Goal: Transaction & Acquisition: Purchase product/service

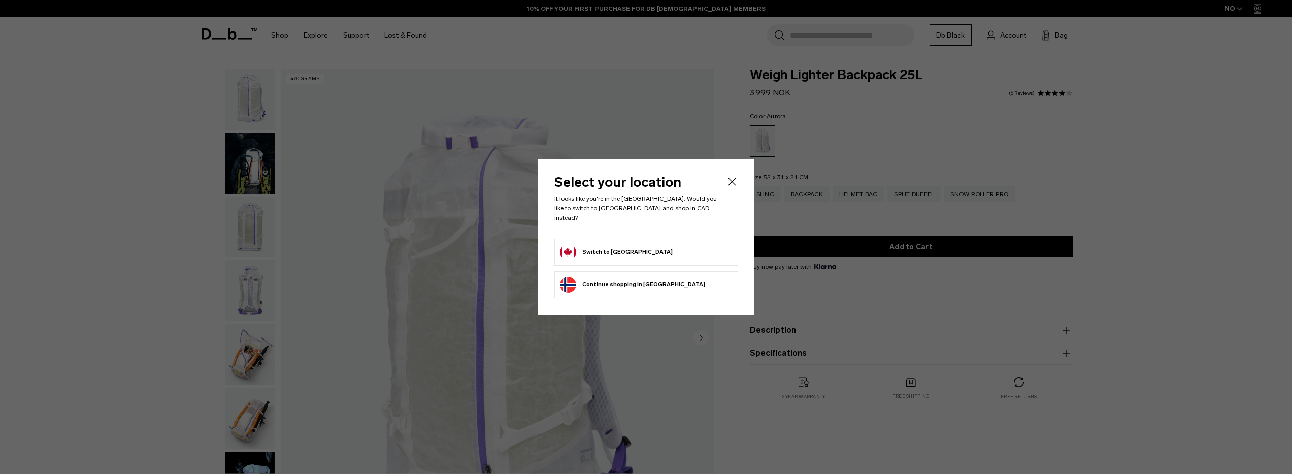
click at [584, 247] on button "Switch to Canada" at bounding box center [616, 252] width 113 height 16
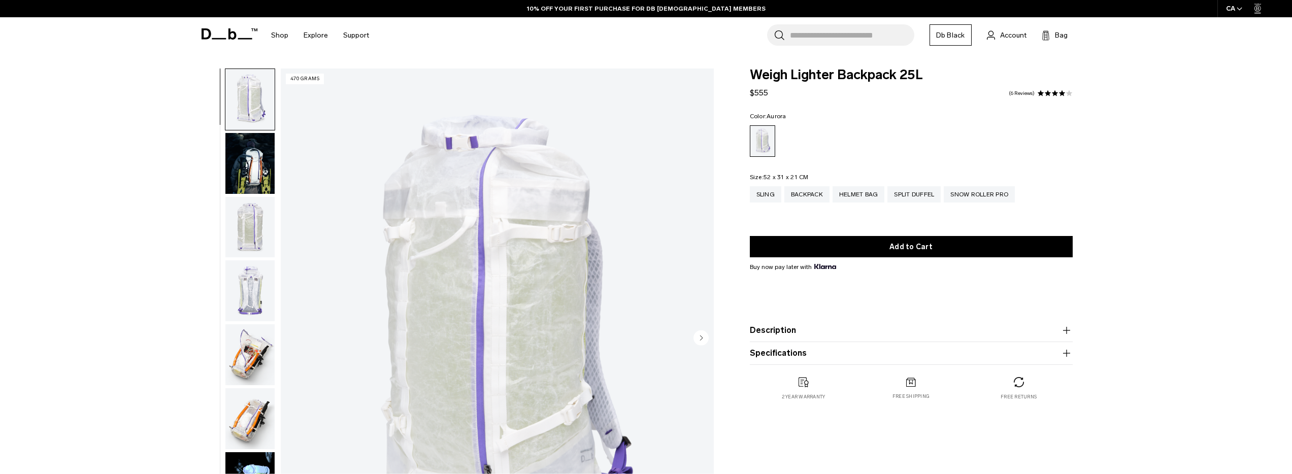
click at [253, 172] on img "button" at bounding box center [249, 163] width 49 height 61
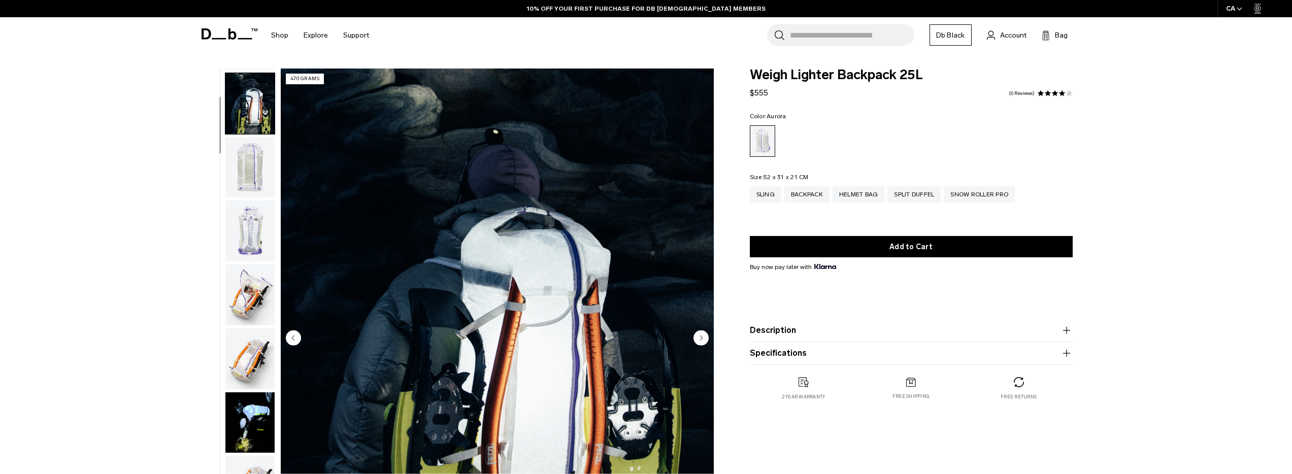
scroll to position [64, 0]
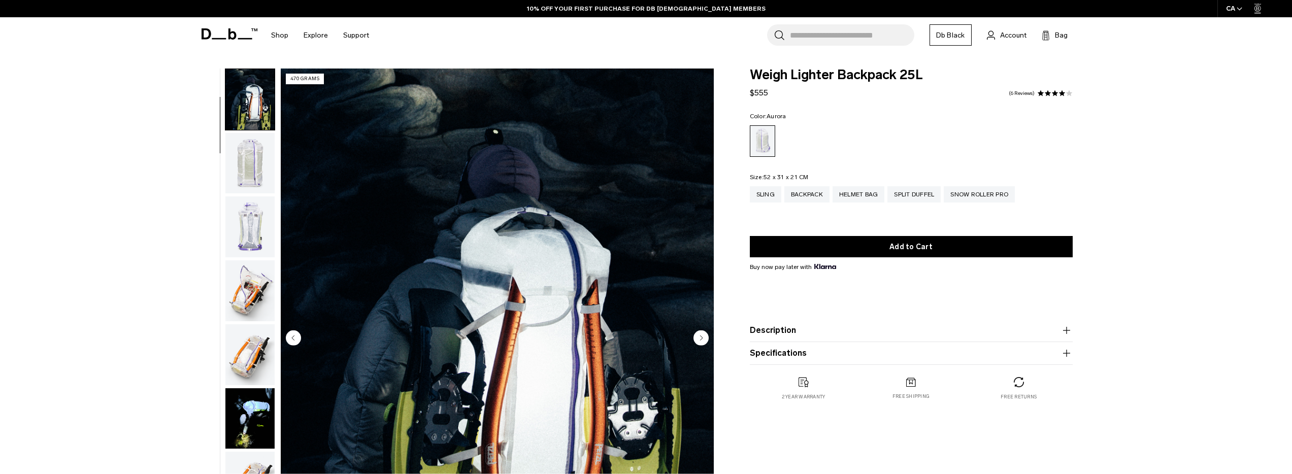
click at [259, 221] on img "button" at bounding box center [249, 226] width 49 height 61
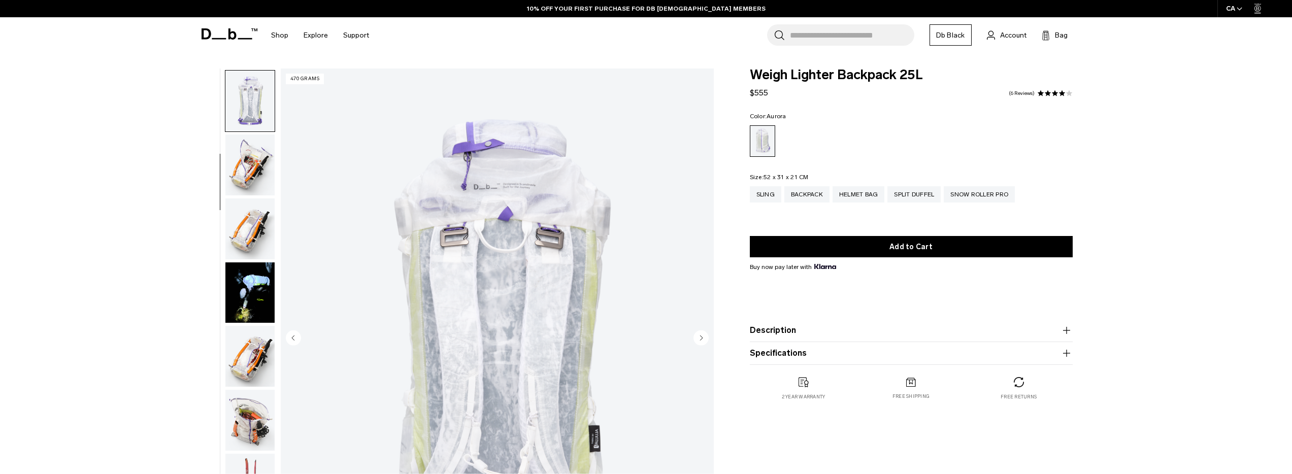
scroll to position [191, 0]
click at [260, 213] on img "button" at bounding box center [249, 227] width 49 height 61
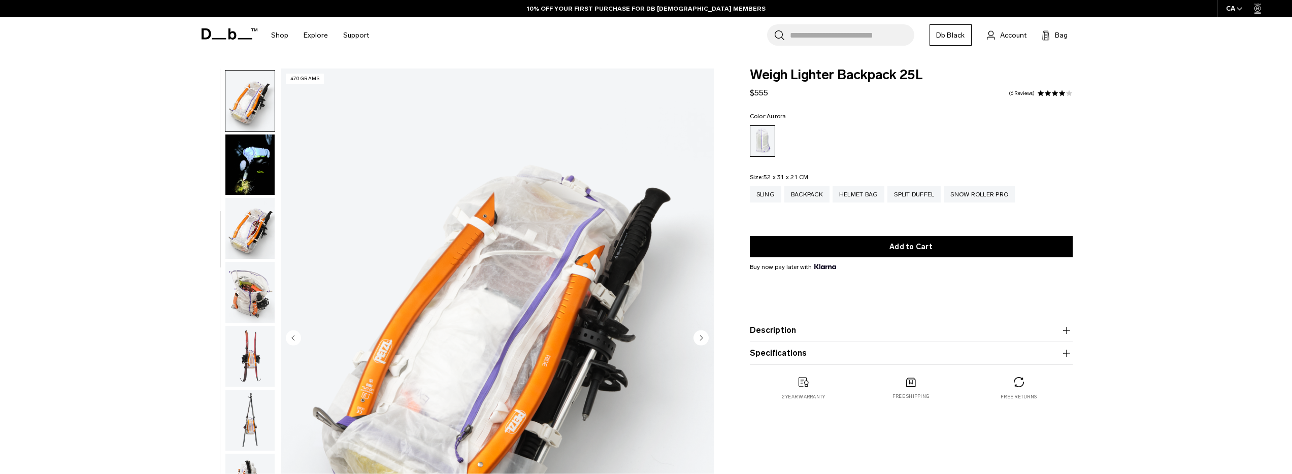
scroll to position [319, 0]
click at [259, 251] on img "button" at bounding box center [249, 226] width 49 height 61
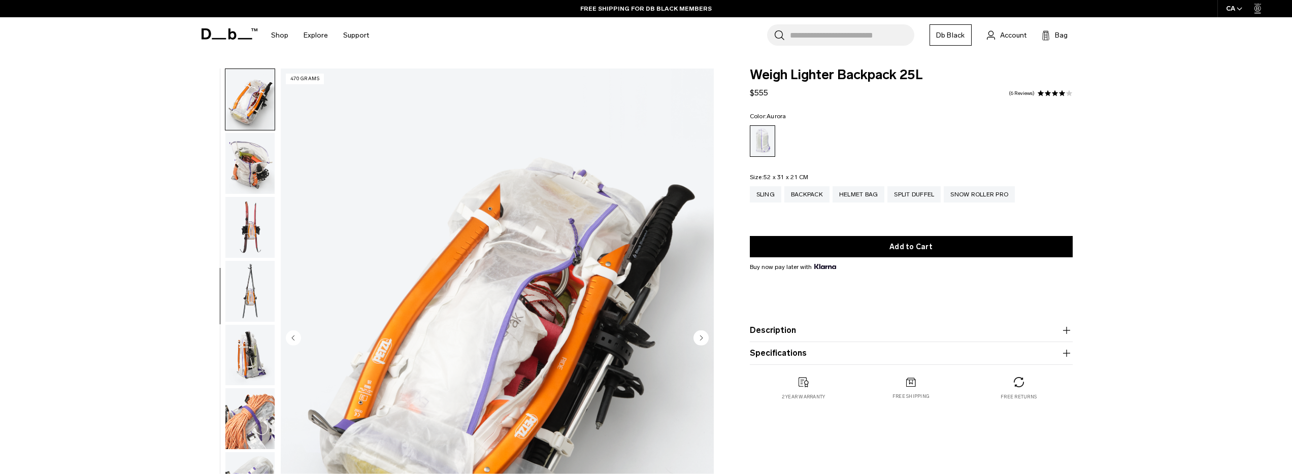
click at [259, 253] on img "button" at bounding box center [249, 227] width 49 height 61
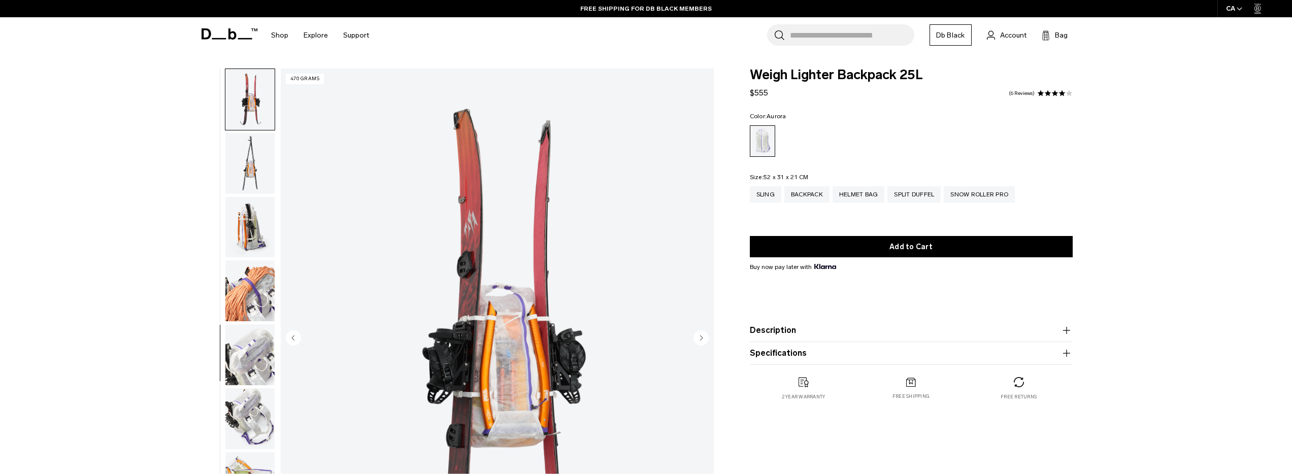
click at [256, 278] on img "button" at bounding box center [249, 290] width 49 height 61
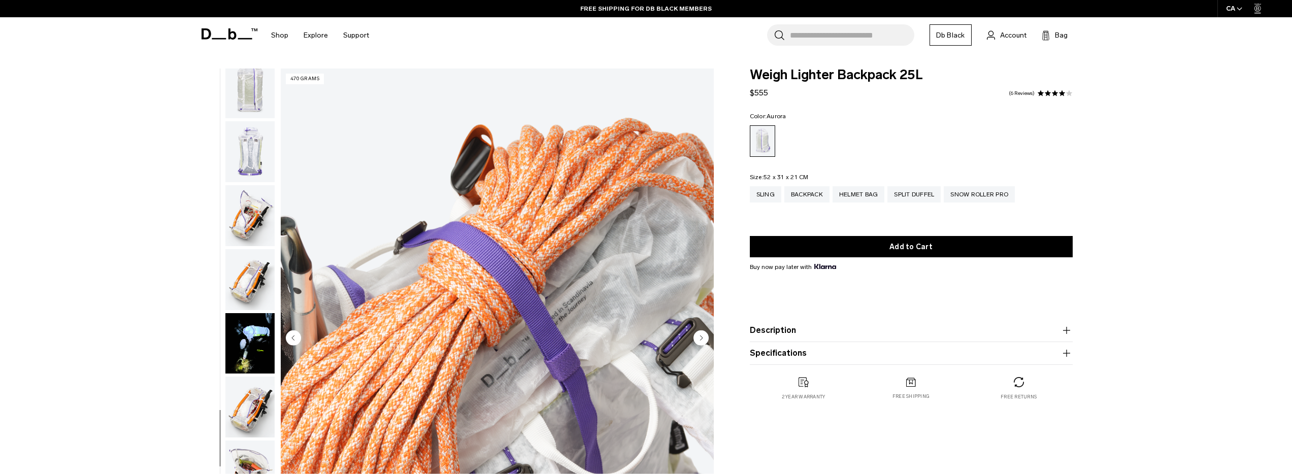
scroll to position [0, 0]
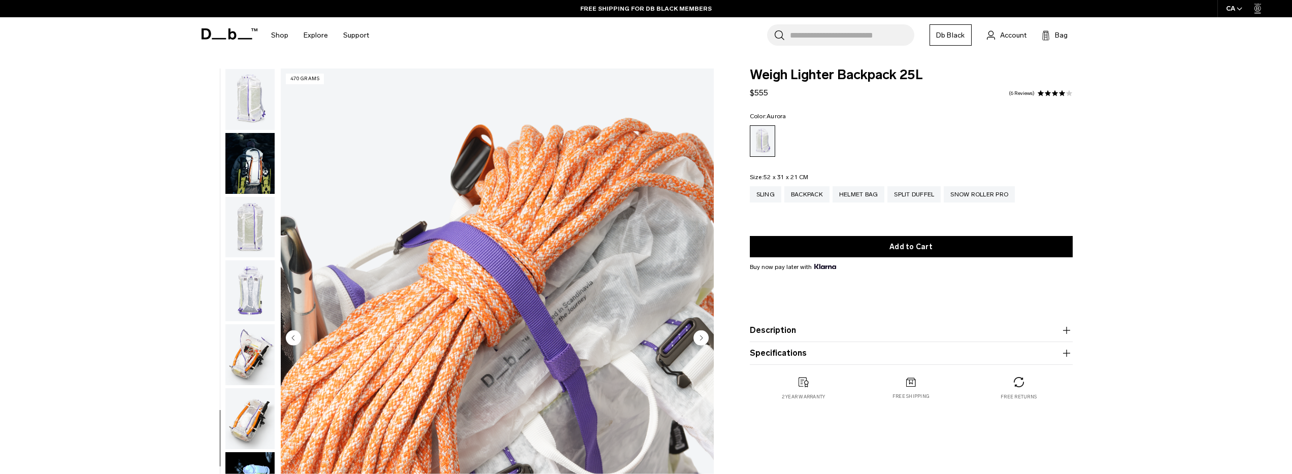
click at [247, 115] on img "button" at bounding box center [249, 99] width 49 height 61
